Goal: Task Accomplishment & Management: Use online tool/utility

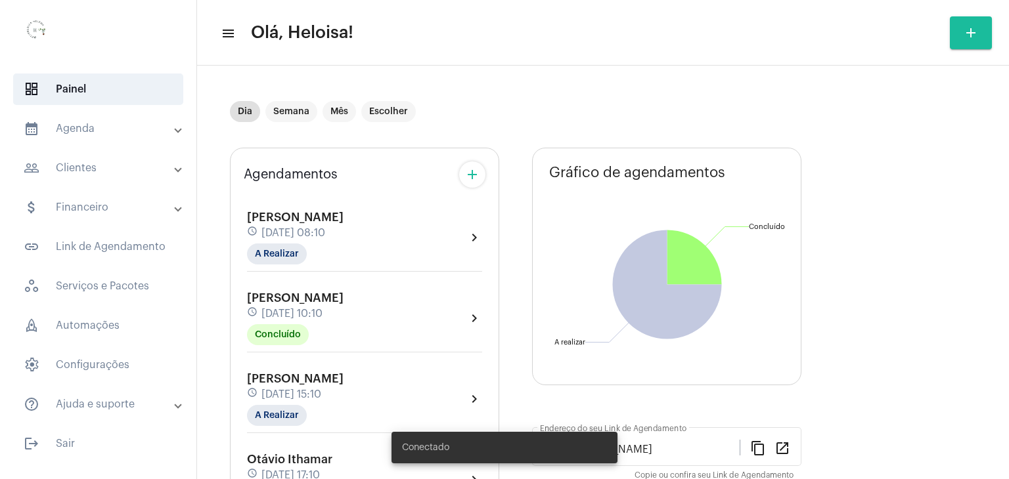
scroll to position [125, 0]
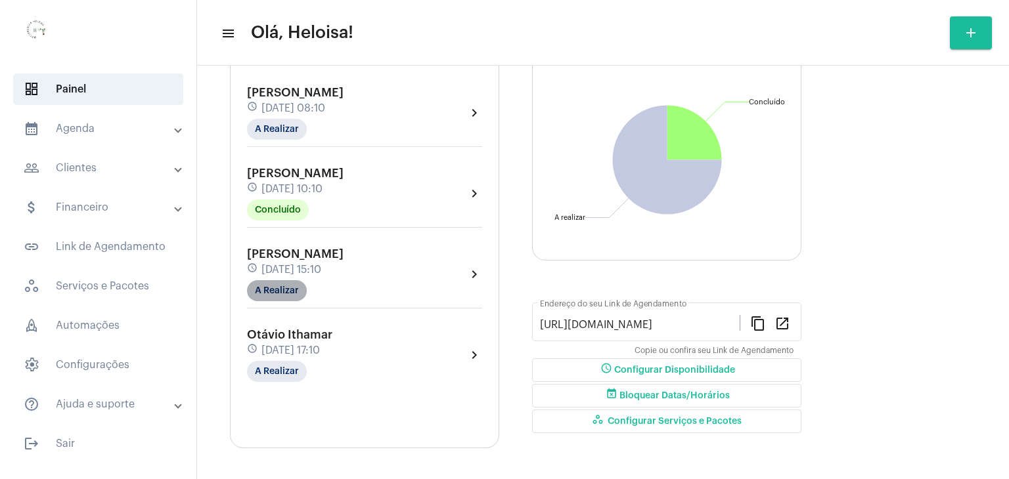
click at [270, 290] on mat-chip "A Realizar" at bounding box center [277, 290] width 60 height 21
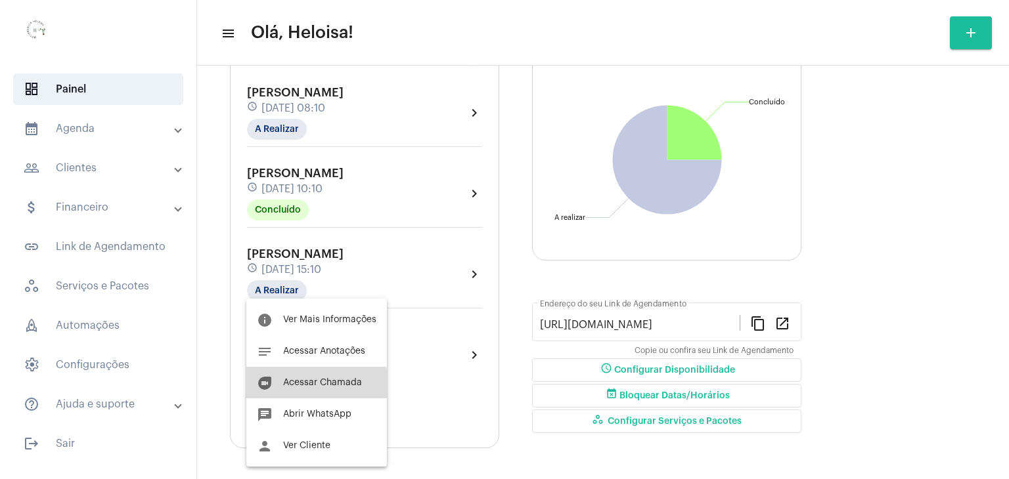
click at [310, 384] on span "Acessar Chamada" at bounding box center [322, 382] width 79 height 9
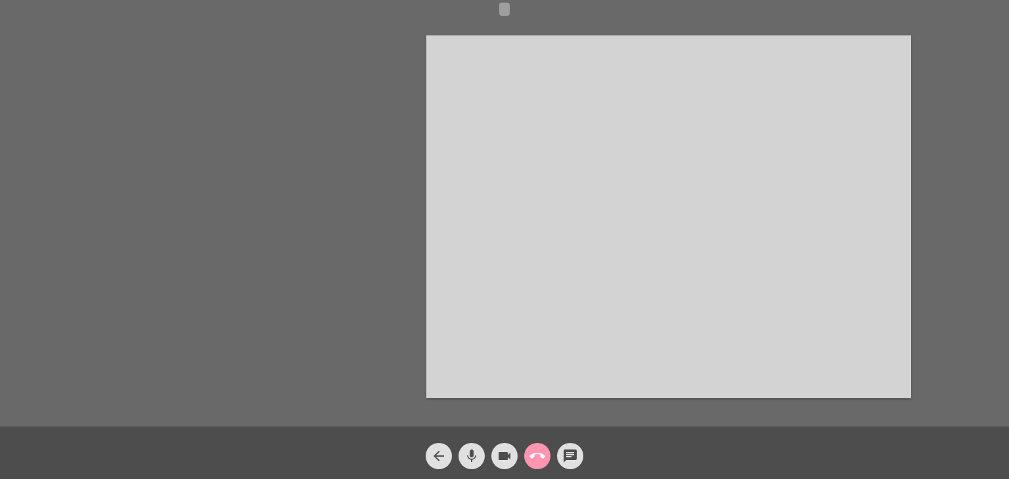
click at [48, 315] on div "Acessando Câmera e Microfone..." at bounding box center [504, 215] width 1006 height 427
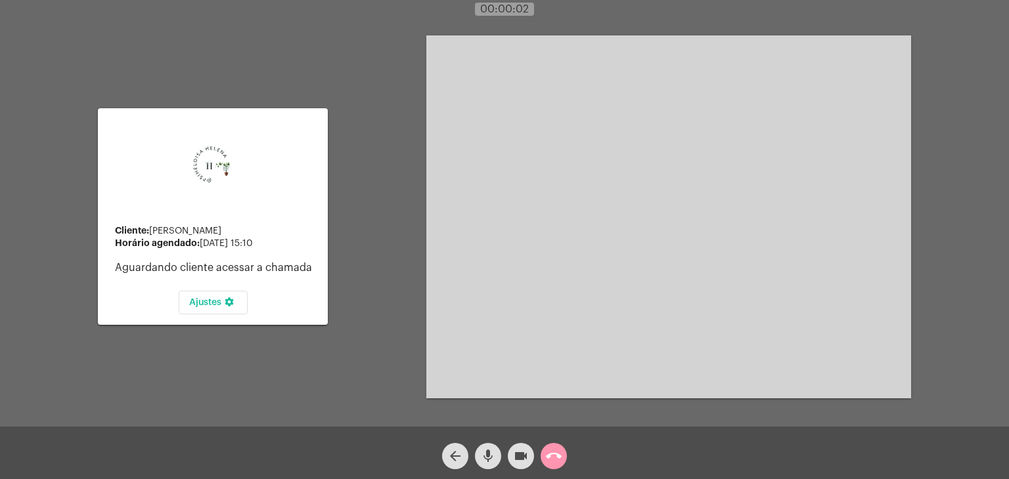
click at [376, 150] on div "Cliente: MIRIAM ALVES Horário agendado: 29 de agosto às 15:10 Aguardando client…" at bounding box center [504, 215] width 1006 height 427
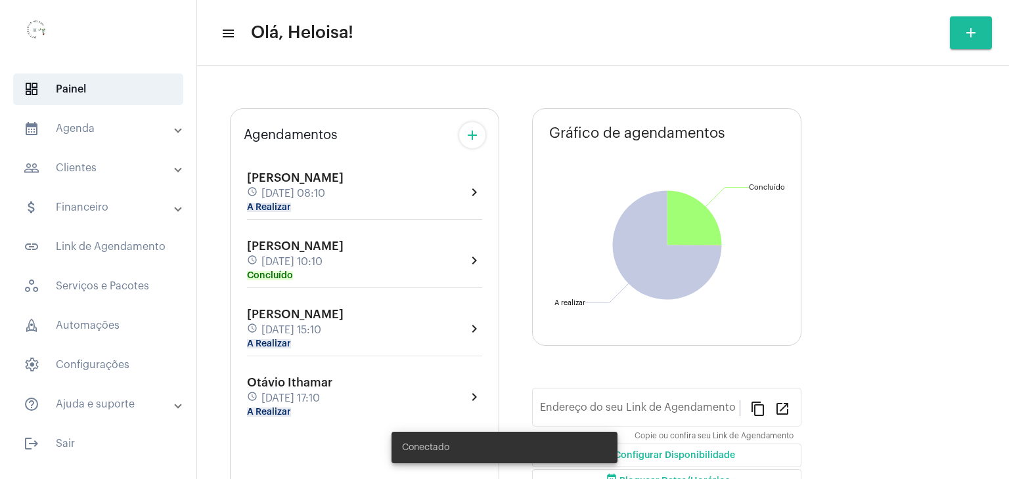
type input "[URL][DOMAIN_NAME]"
